Goal: Check status: Check status

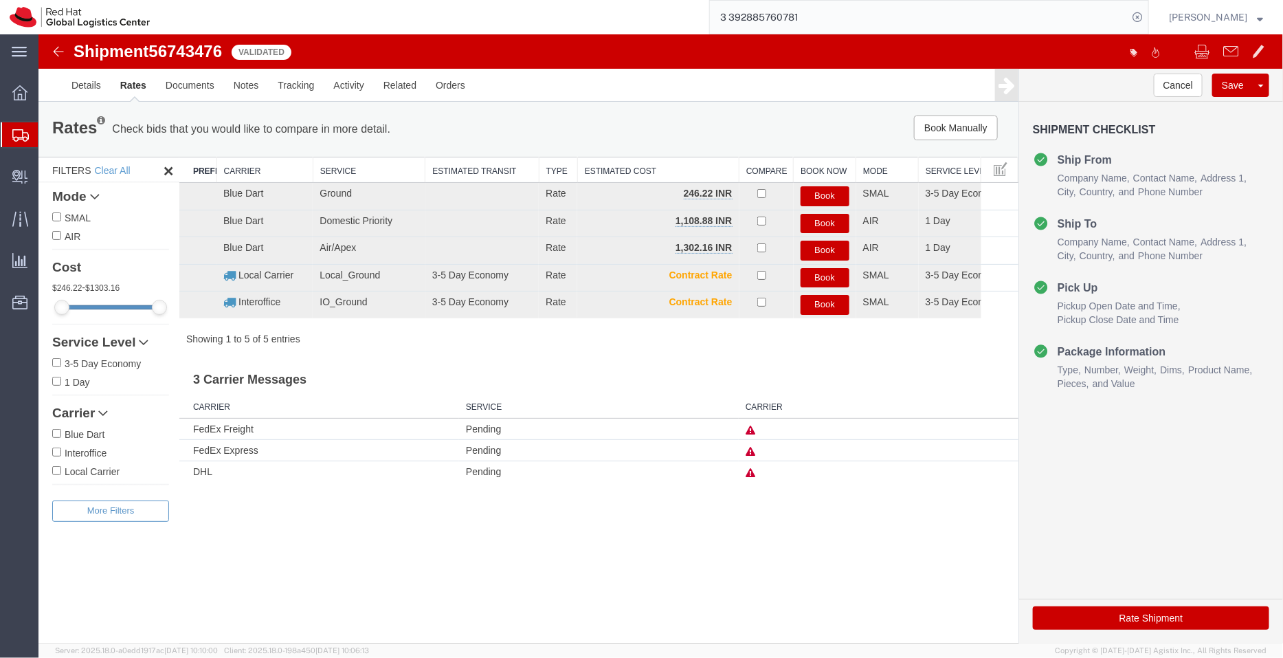
click at [0, 0] on span "Shipment Manager" at bounding box center [0, 0] width 0 height 0
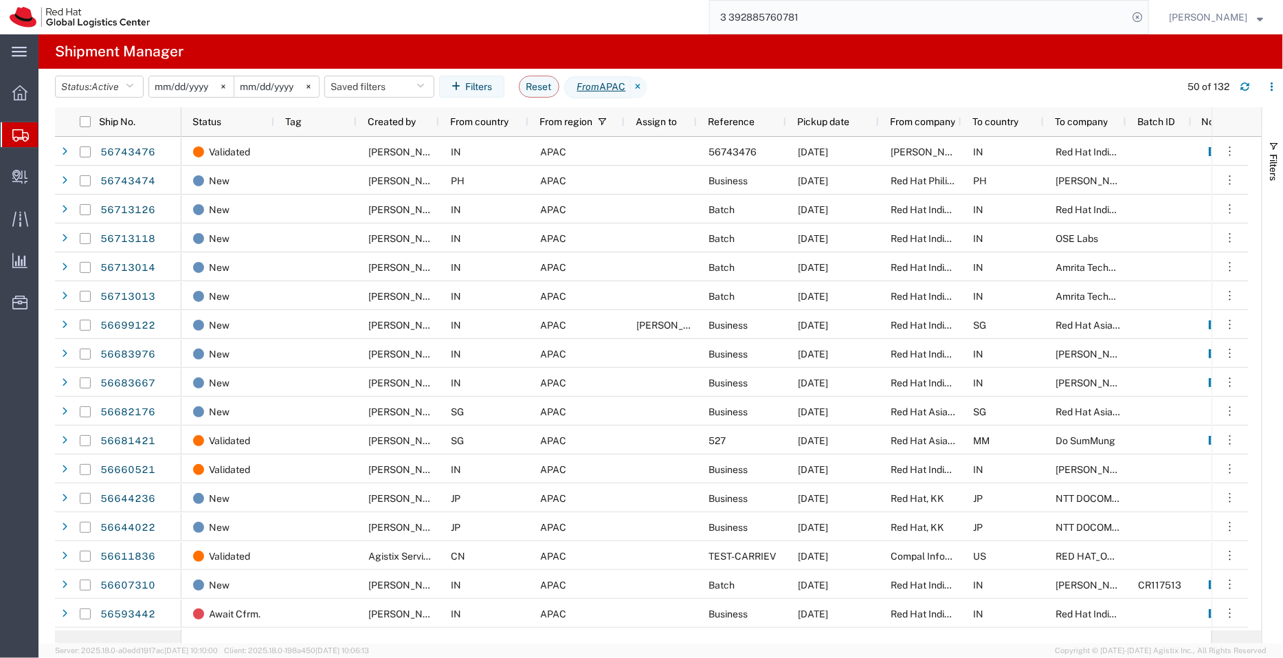
drag, startPoint x: 818, startPoint y: 12, endPoint x: 707, endPoint y: 18, distance: 111.5
click at [707, 18] on div "3 392885760781" at bounding box center [654, 17] width 990 height 34
paste input "56734884"
type input "56734884"
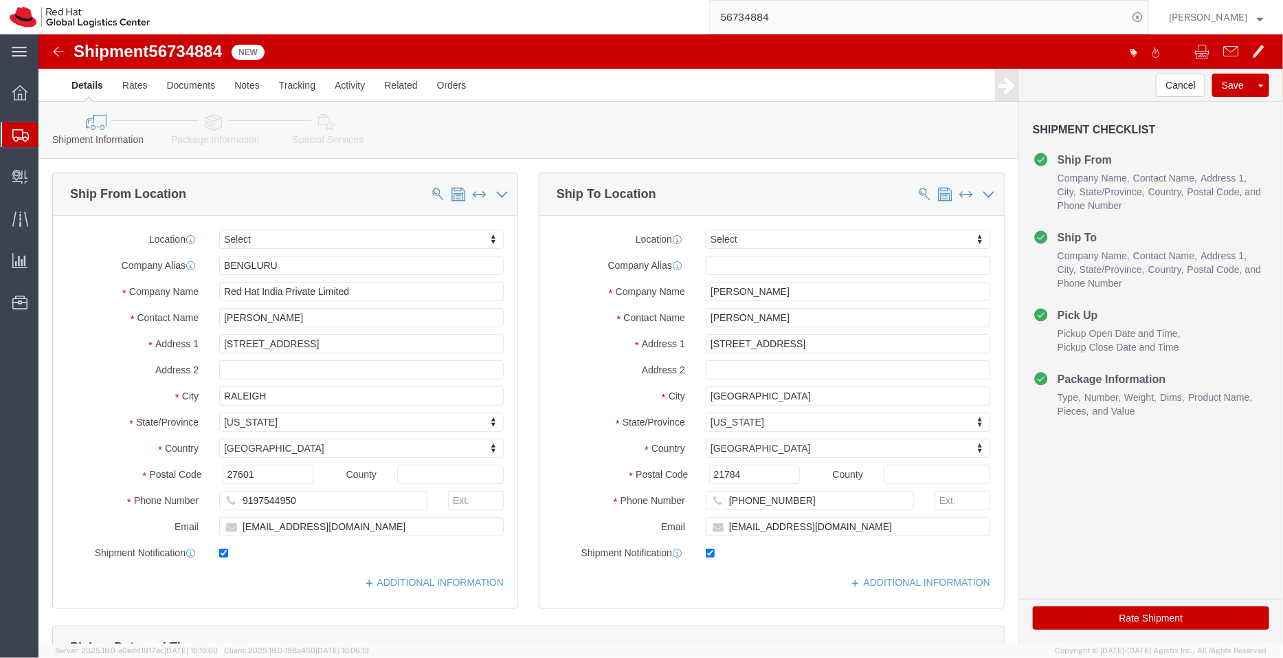
select select
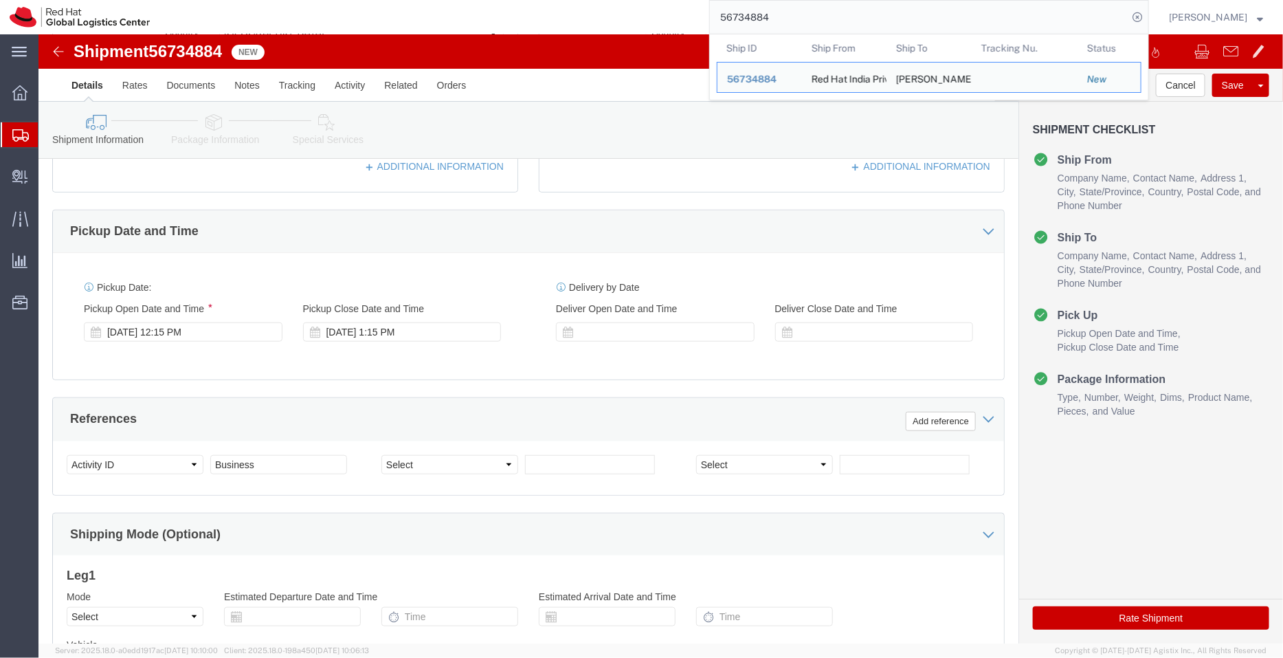
scroll to position [571, 0]
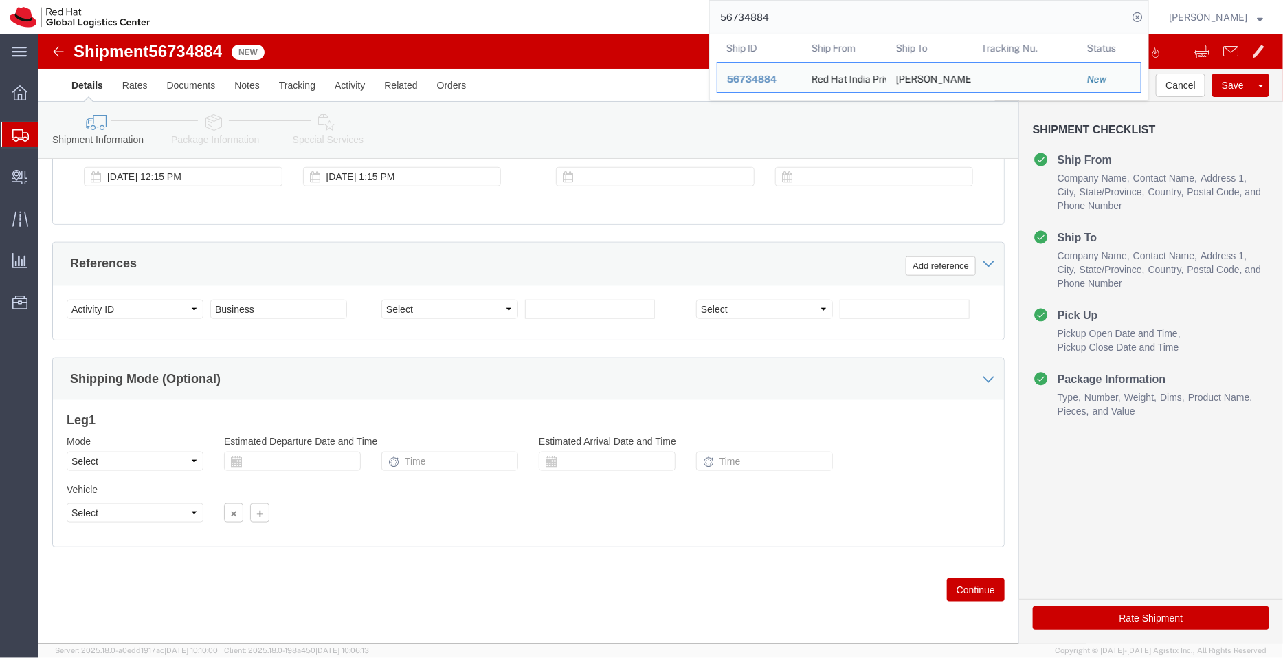
click icon
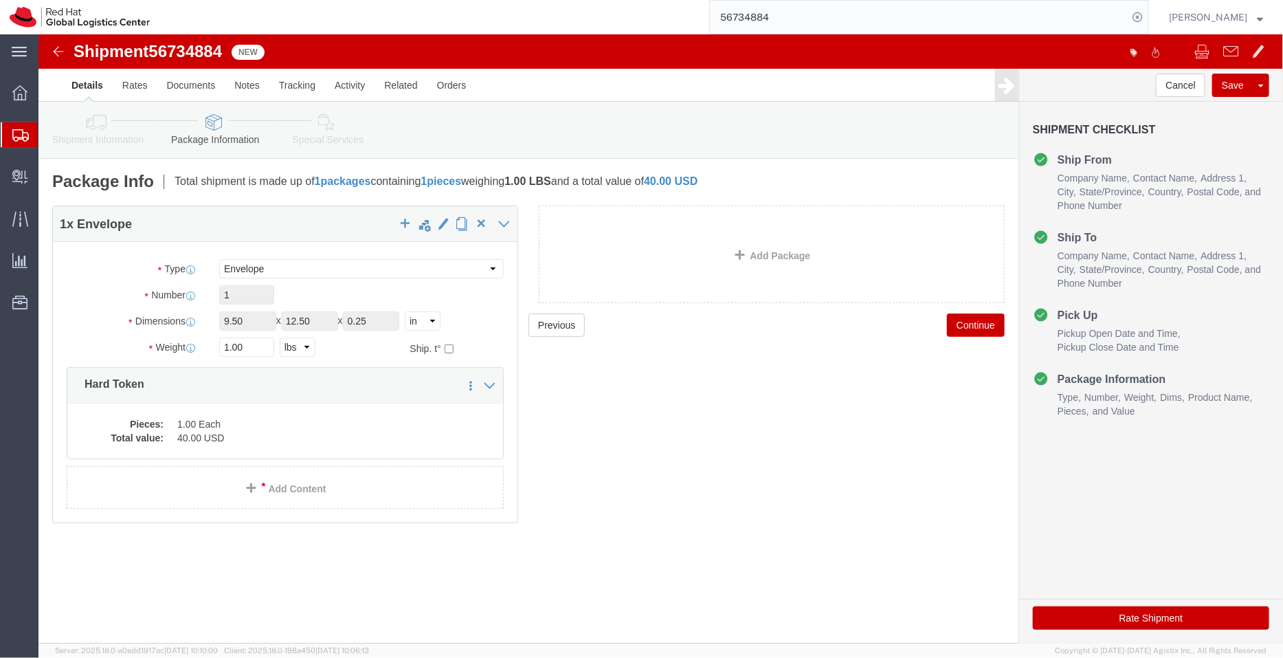
click icon
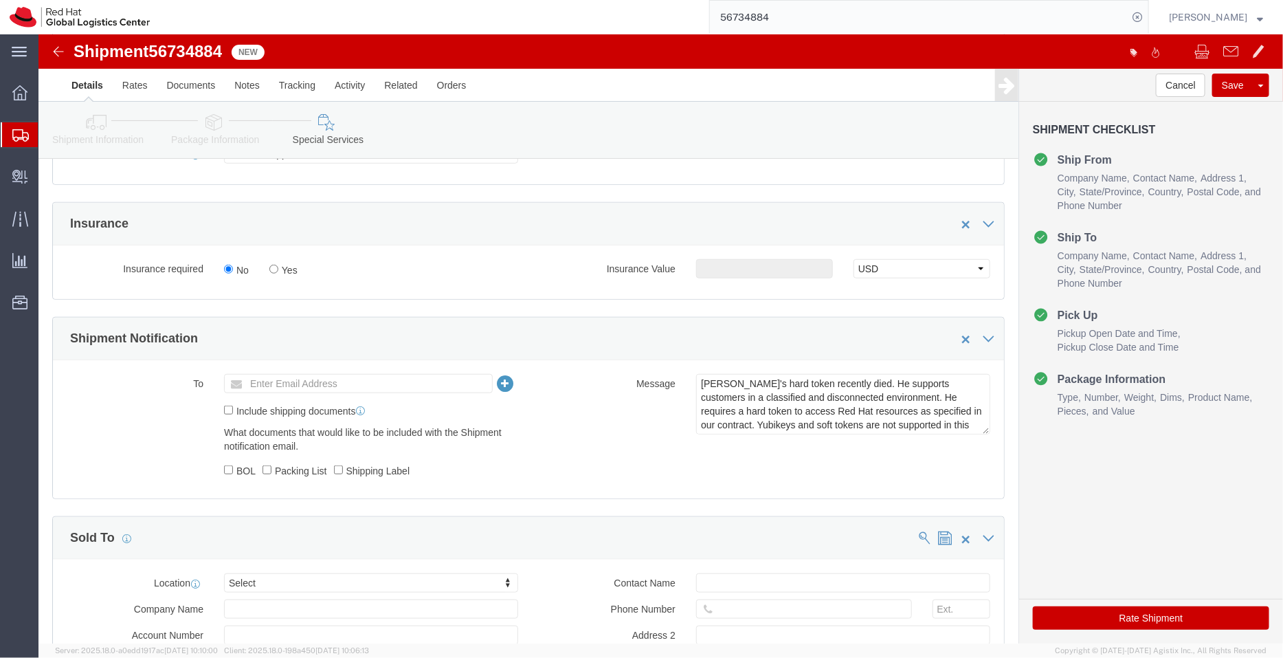
scroll to position [456, 0]
drag, startPoint x: 939, startPoint y: 391, endPoint x: 966, endPoint y: 421, distance: 40.9
click textarea "[PERSON_NAME]'s hard token recently died. He supports customers in a classified…"
type textarea "[PERSON_NAME]'s hard token recently died. He supports customers in a classified…"
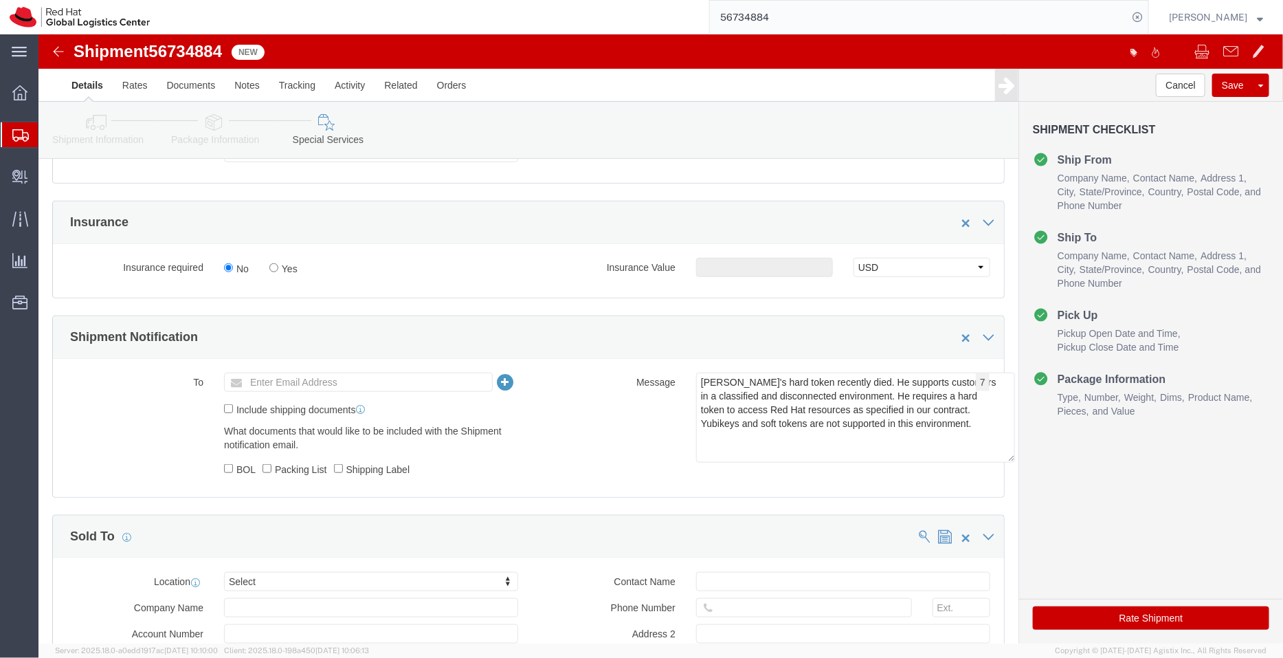
click icon
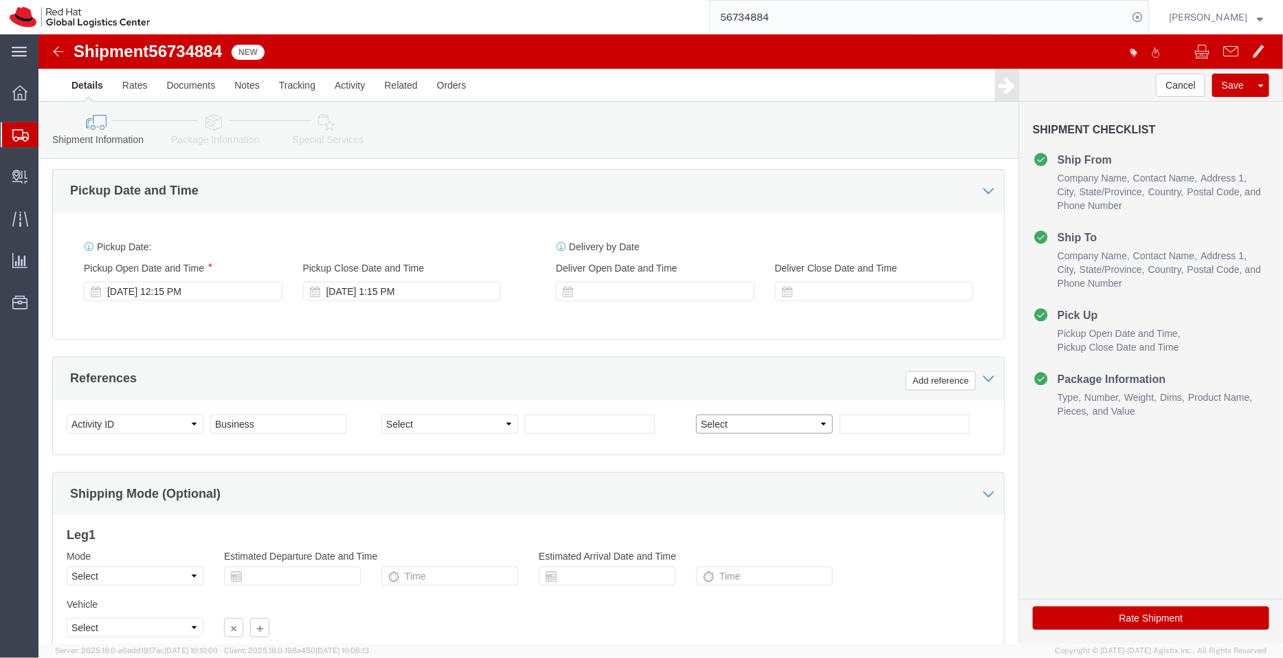
click select "Select Account Type Activity ID Airline Appointment Number ASN Batch Request # …"
click icon
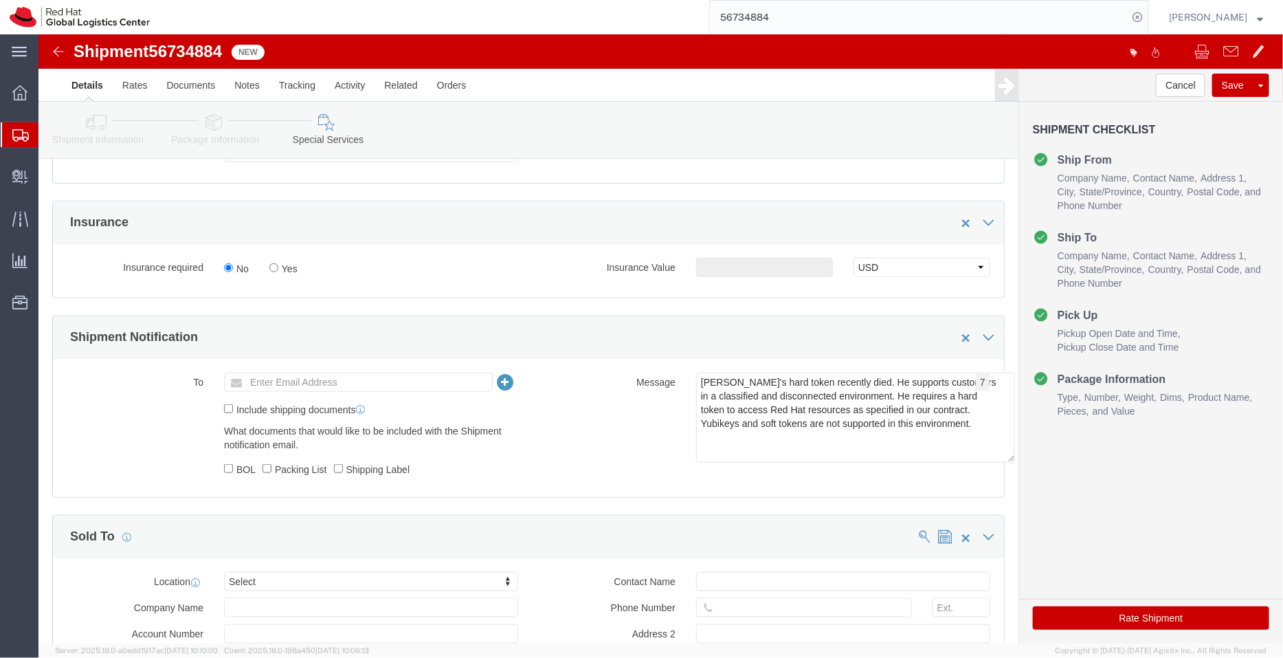
click at [0, 0] on span "Shipment Manager" at bounding box center [0, 0] width 0 height 0
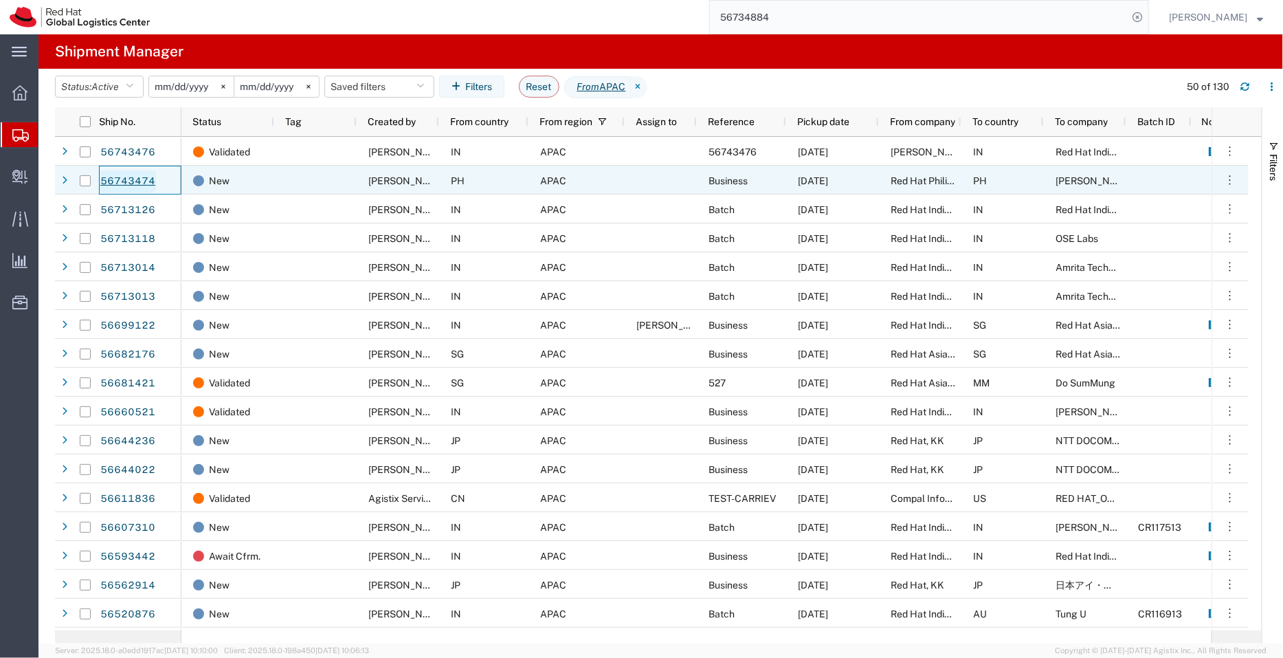
click at [120, 177] on link "56743474" at bounding box center [128, 181] width 56 height 22
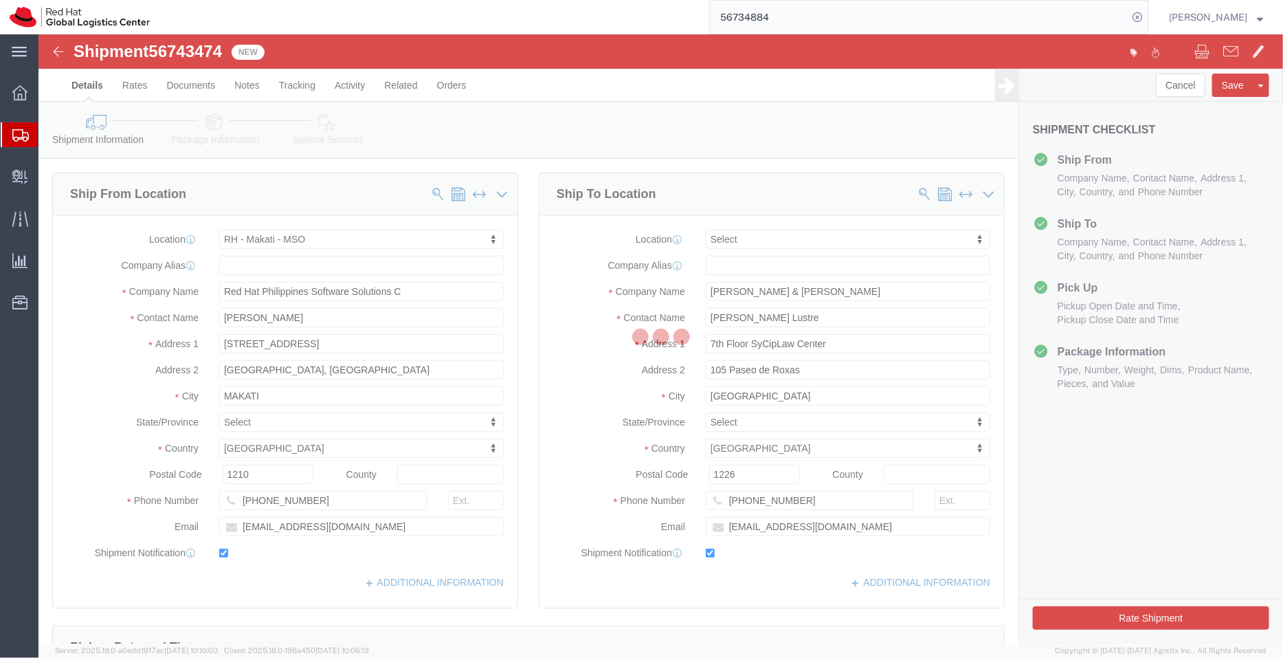
select select "56131"
select select
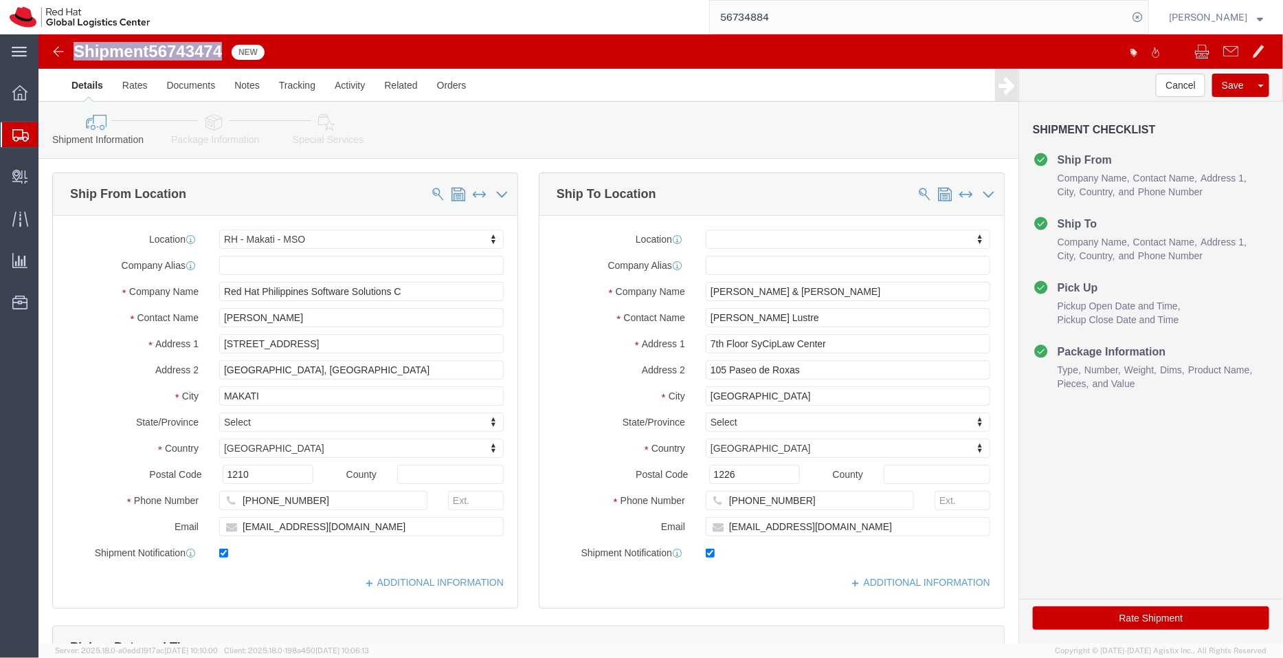
drag, startPoint x: 188, startPoint y: 11, endPoint x: 36, endPoint y: 12, distance: 151.9
click h1 "Shipment 56743474"
copy h1 "Shipment 56743474"
